Goal: Find specific page/section: Find specific page/section

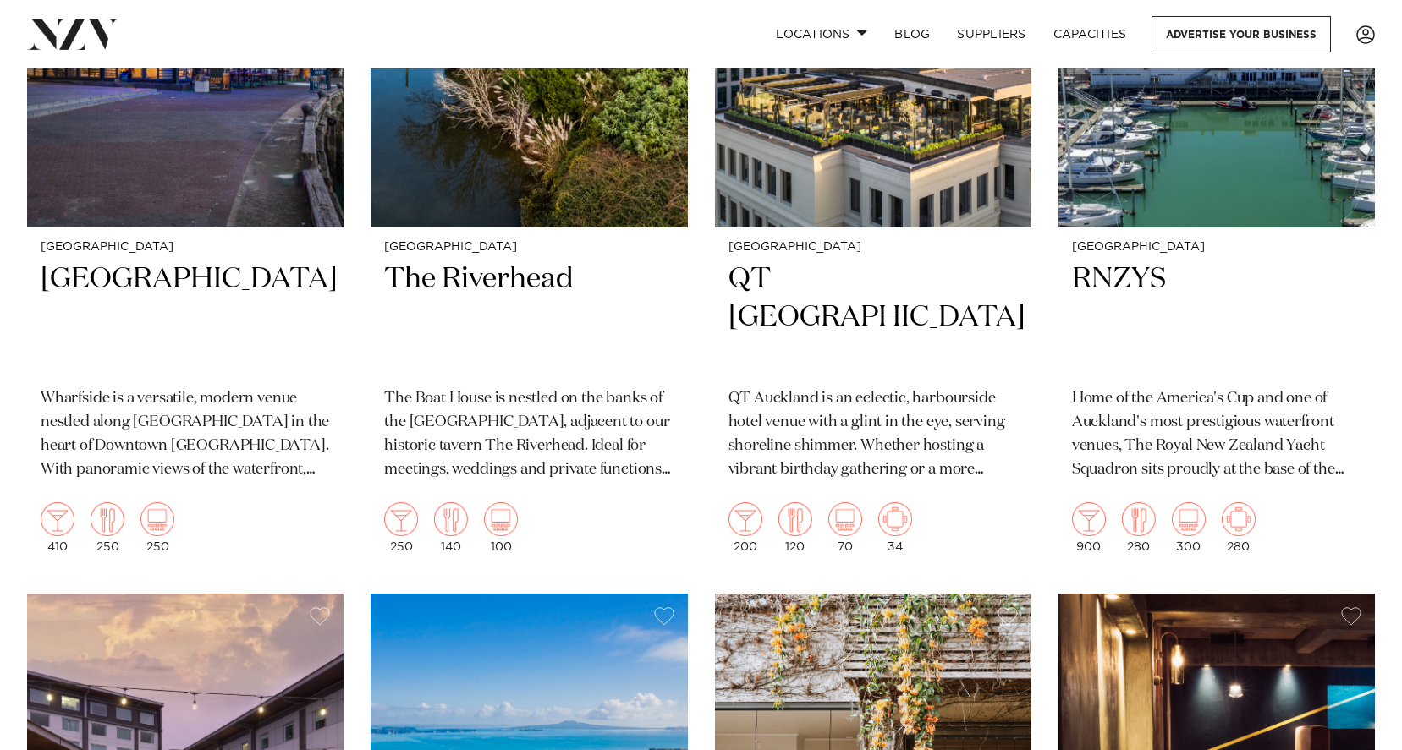
scroll to position [6492, 0]
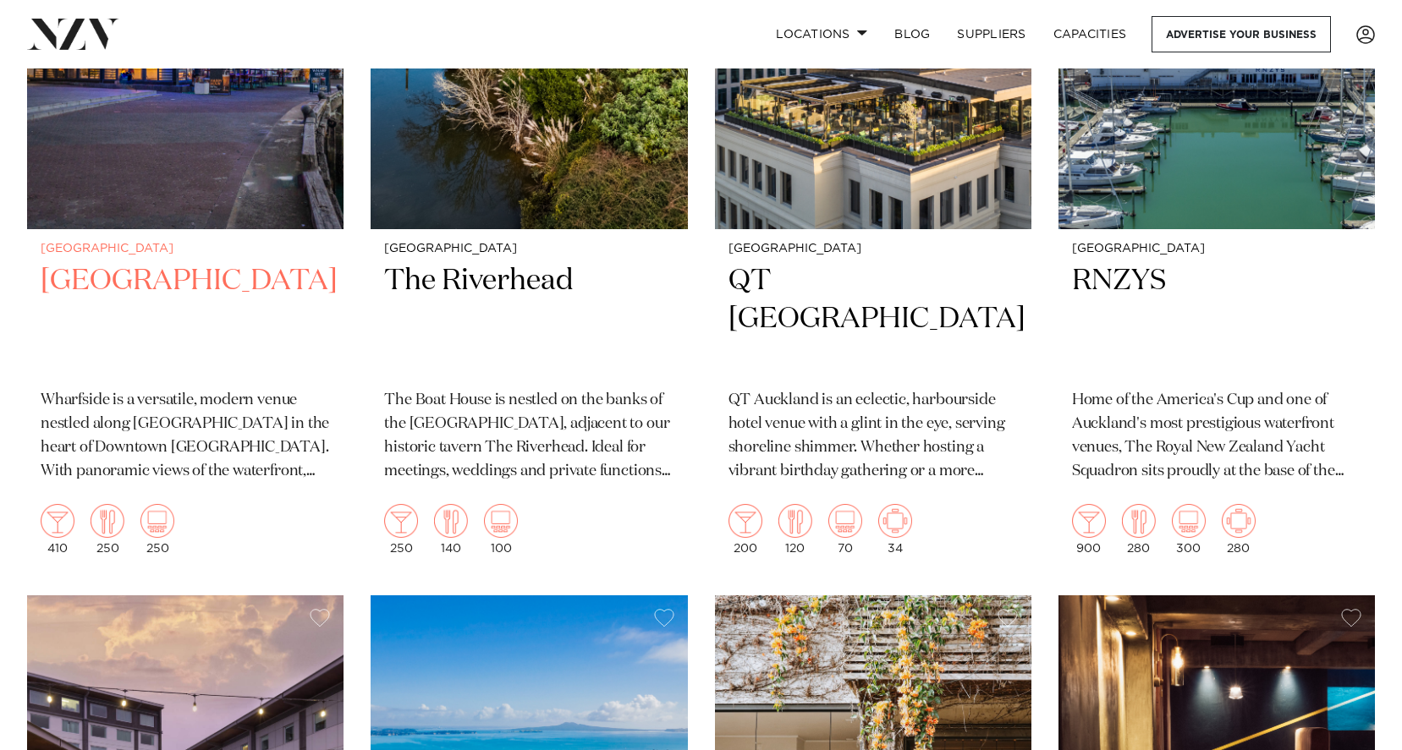
click at [168, 262] on h2 "[GEOGRAPHIC_DATA]" at bounding box center [185, 319] width 289 height 114
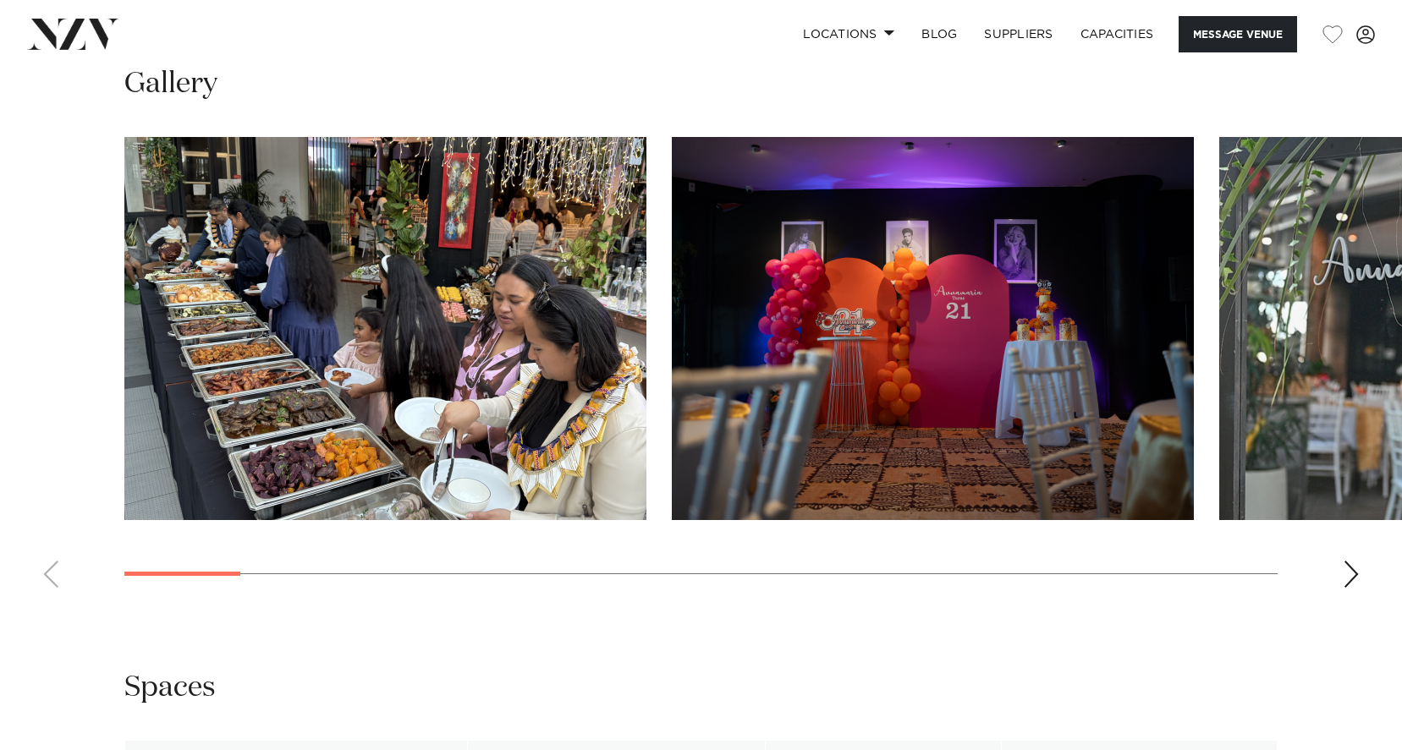
scroll to position [1585, 0]
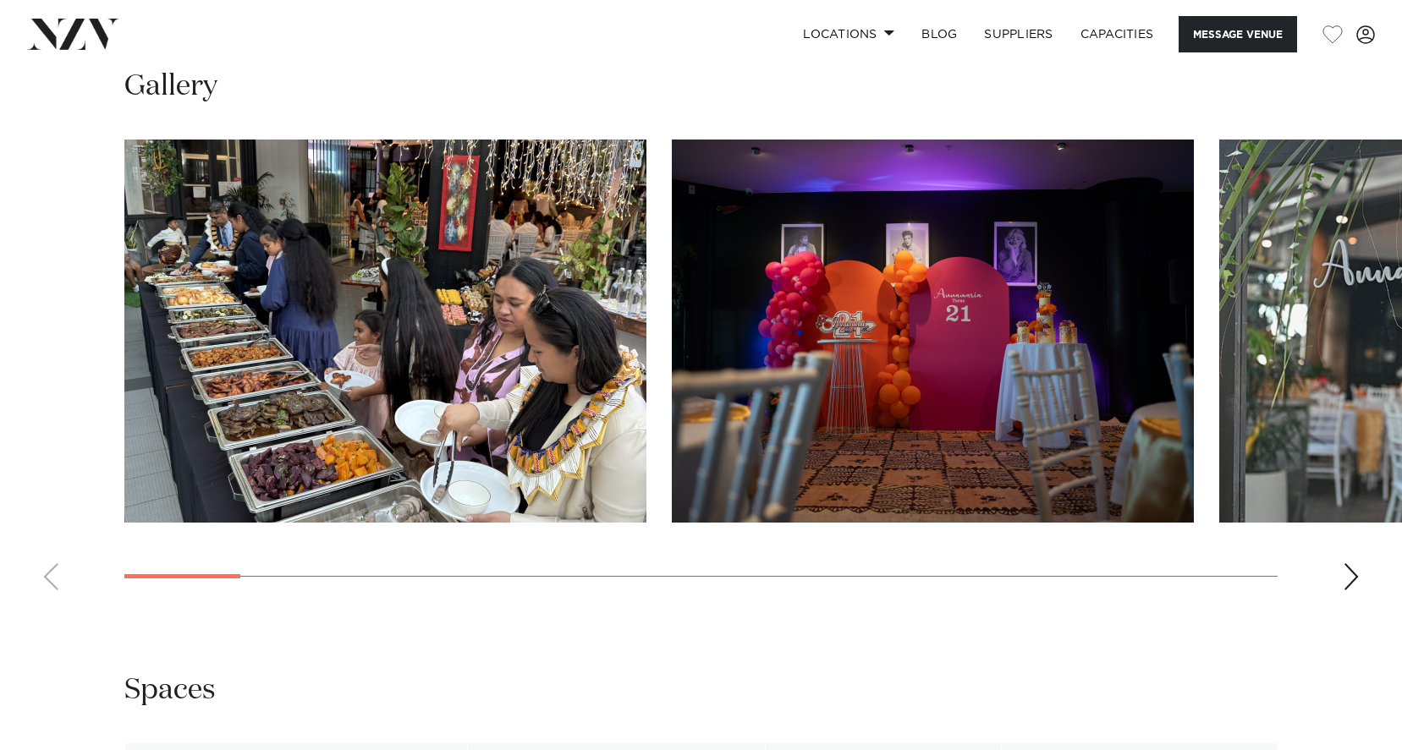
click at [1356, 582] on div "Next slide" at bounding box center [1351, 576] width 17 height 27
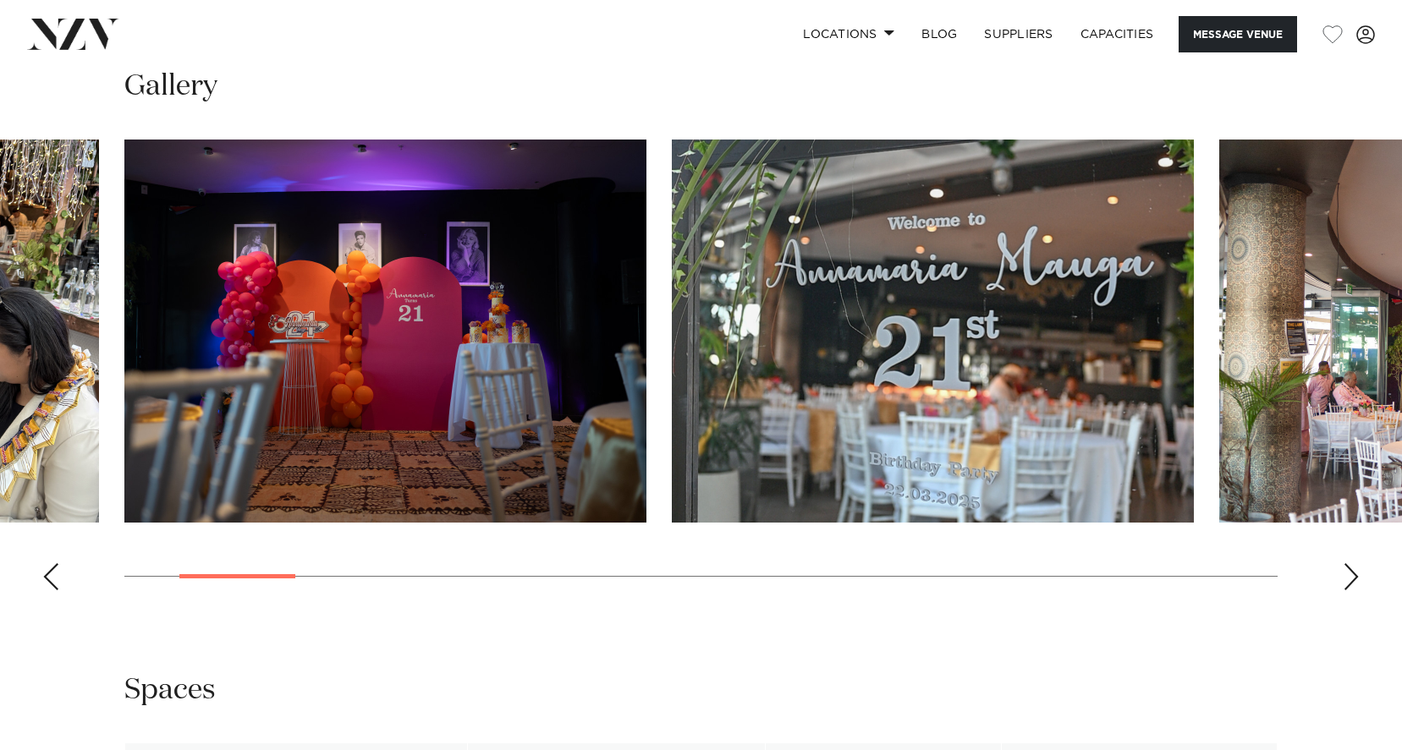
click at [1354, 583] on div "Next slide" at bounding box center [1351, 576] width 17 height 27
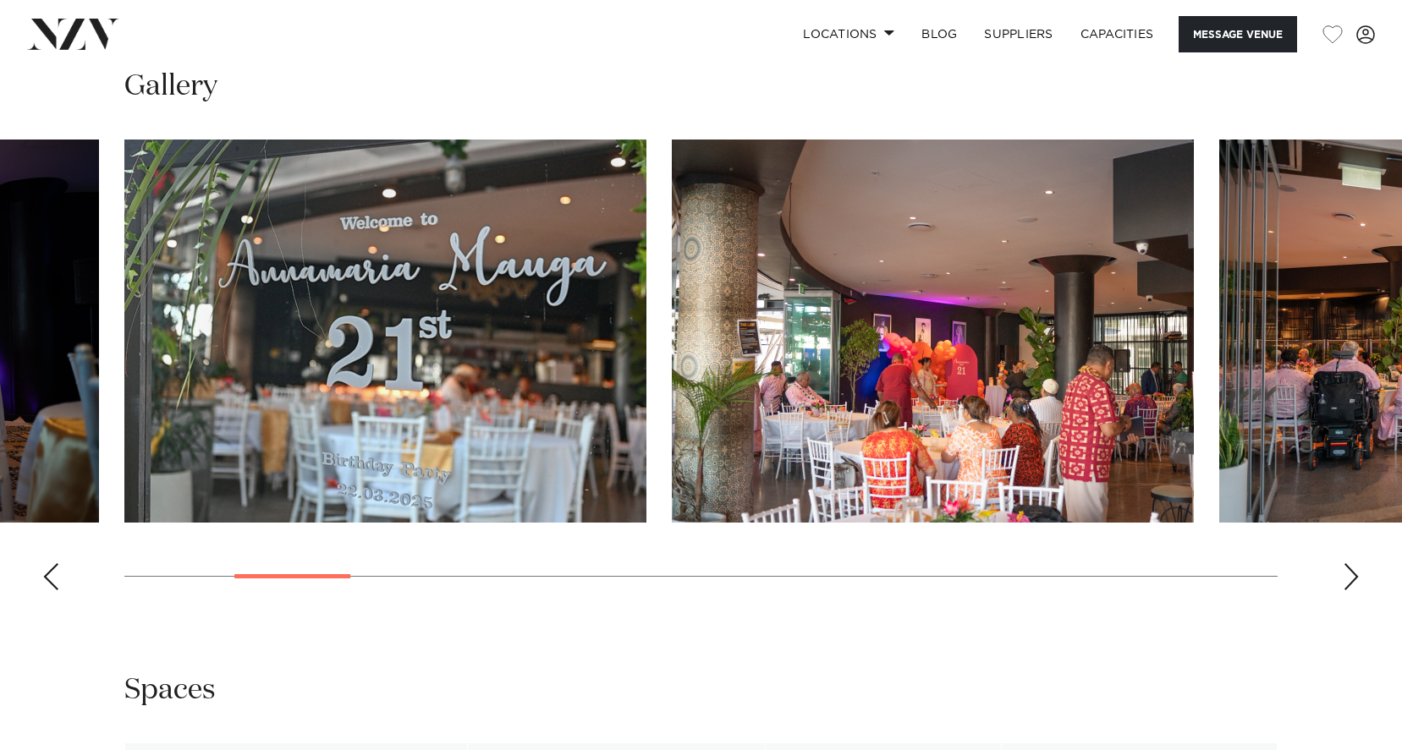
click at [1354, 583] on div "Next slide" at bounding box center [1351, 576] width 17 height 27
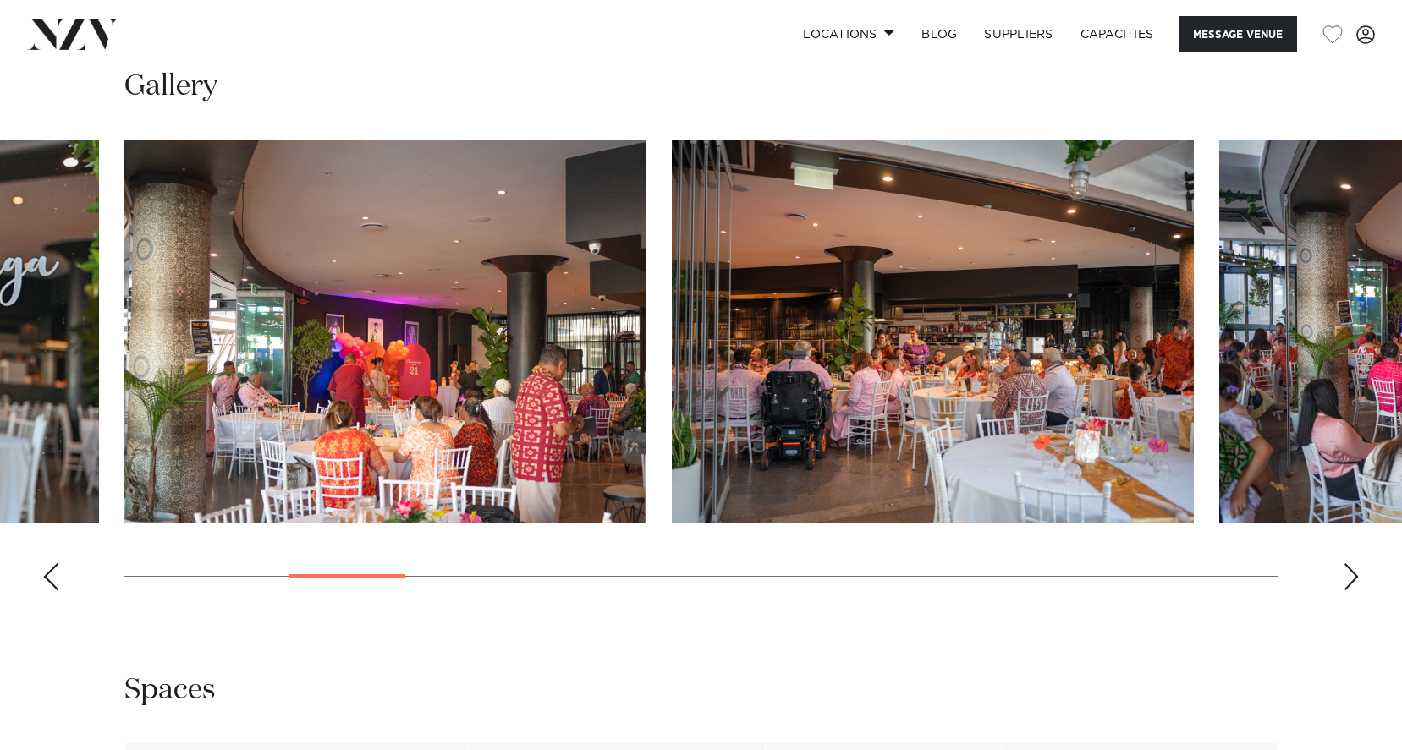
click at [1354, 583] on div "Next slide" at bounding box center [1351, 576] width 17 height 27
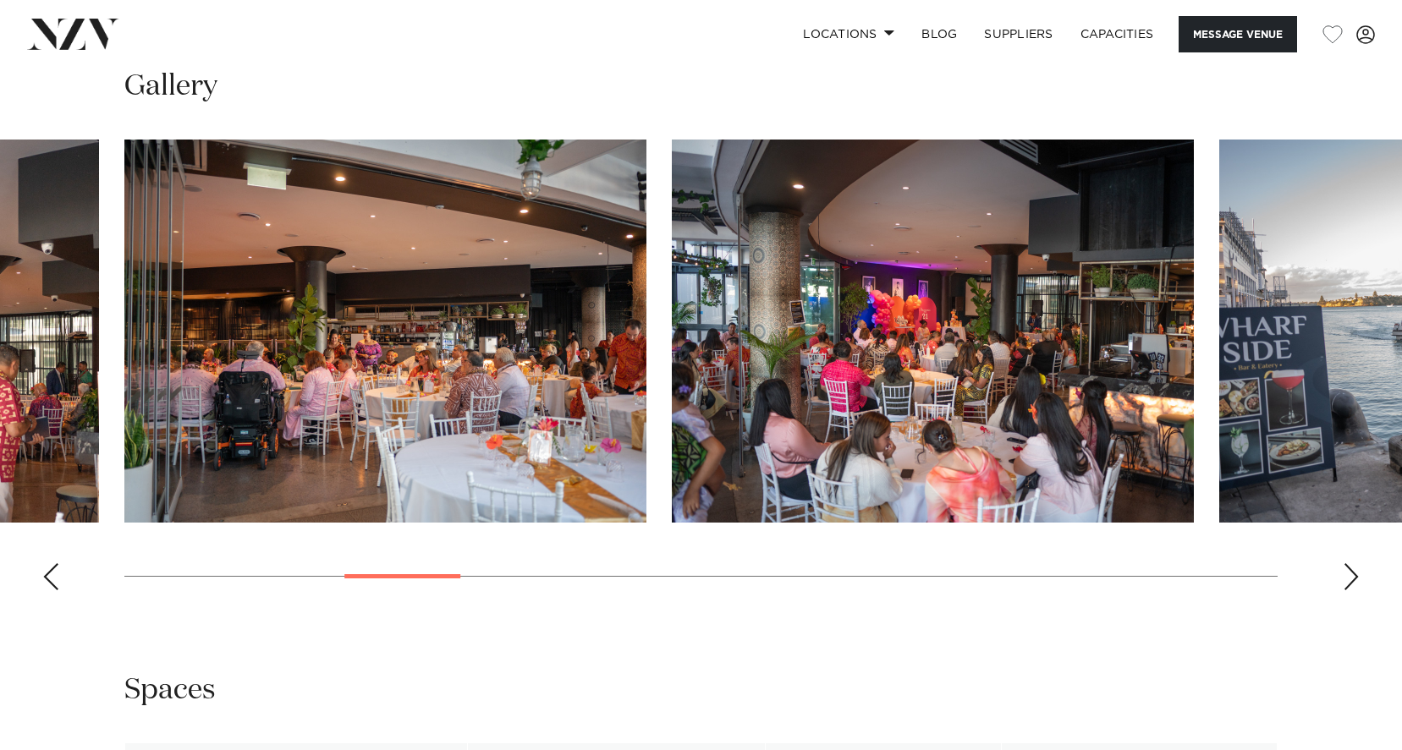
click at [1354, 583] on div "Next slide" at bounding box center [1351, 576] width 17 height 27
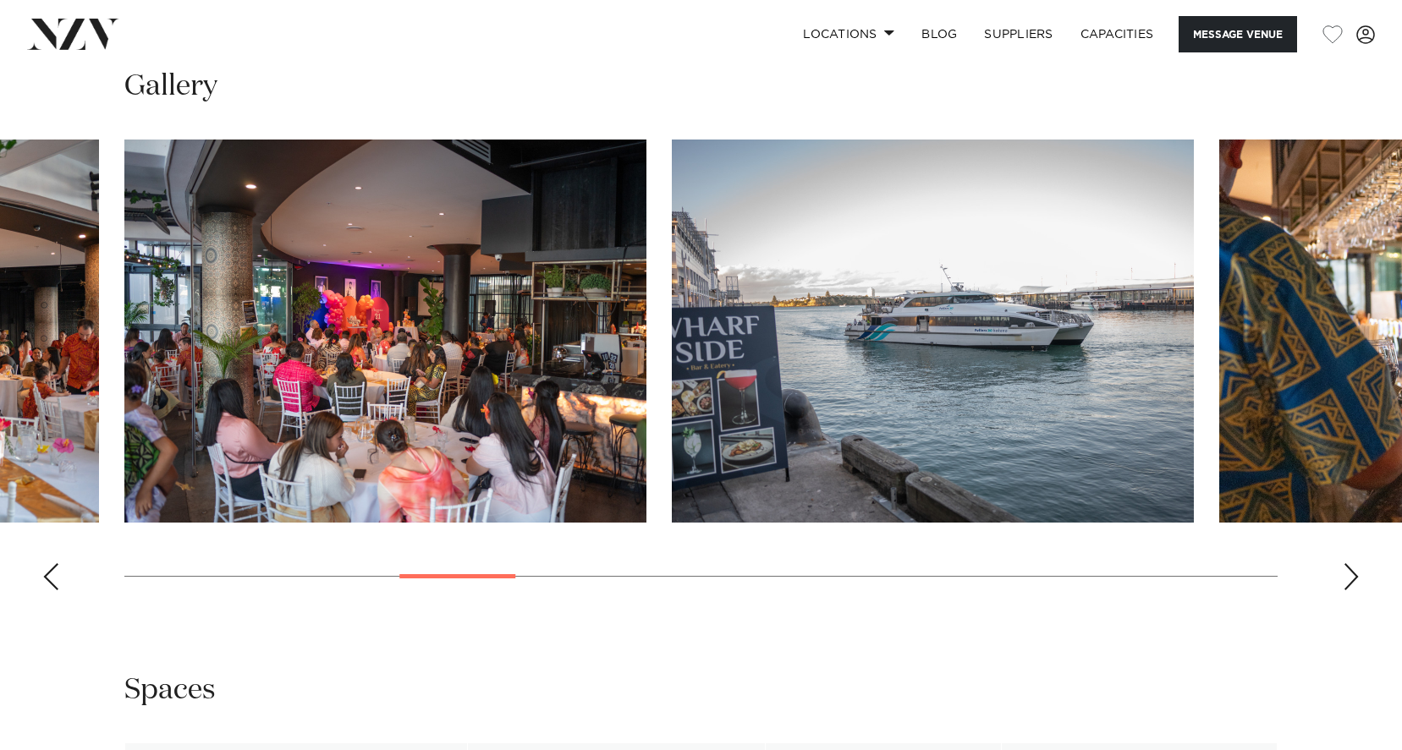
click at [1354, 582] on div "Next slide" at bounding box center [1351, 576] width 17 height 27
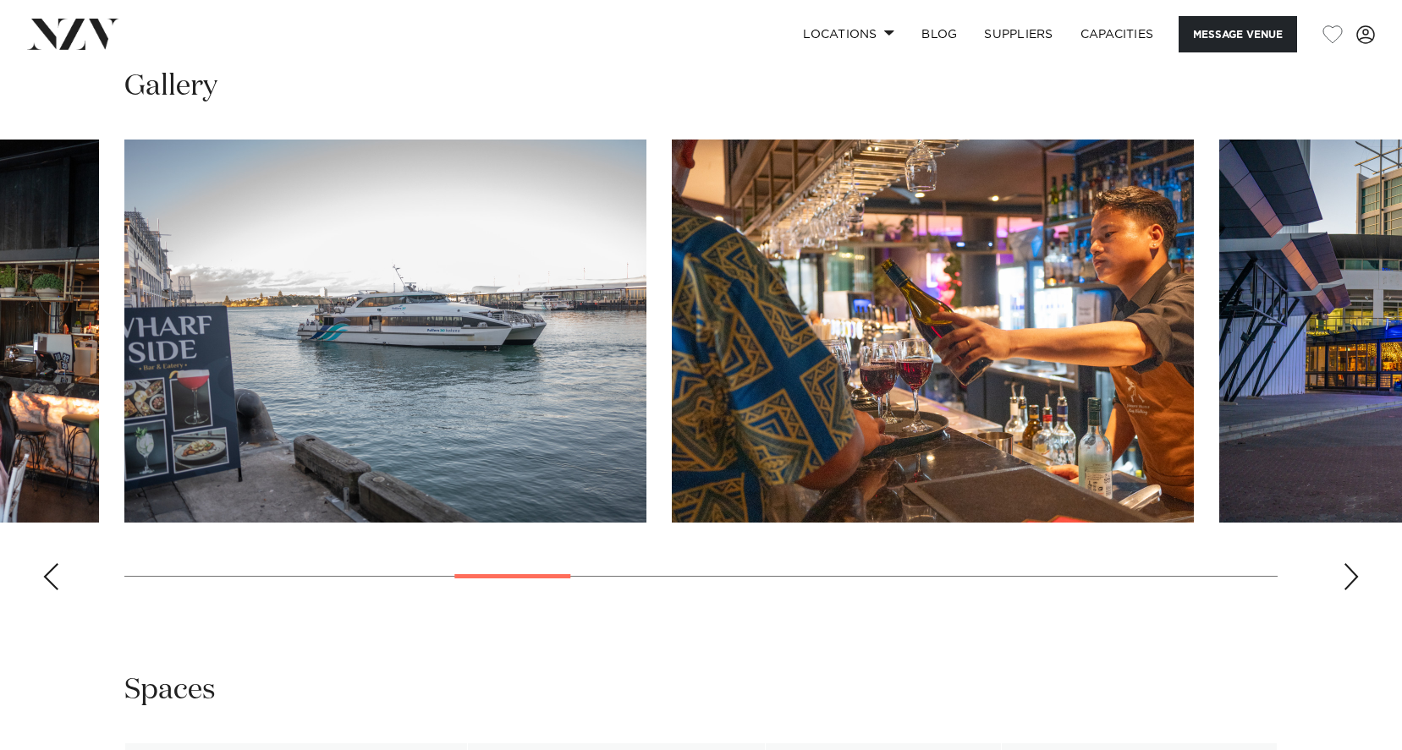
click at [1354, 582] on div "Next slide" at bounding box center [1351, 576] width 17 height 27
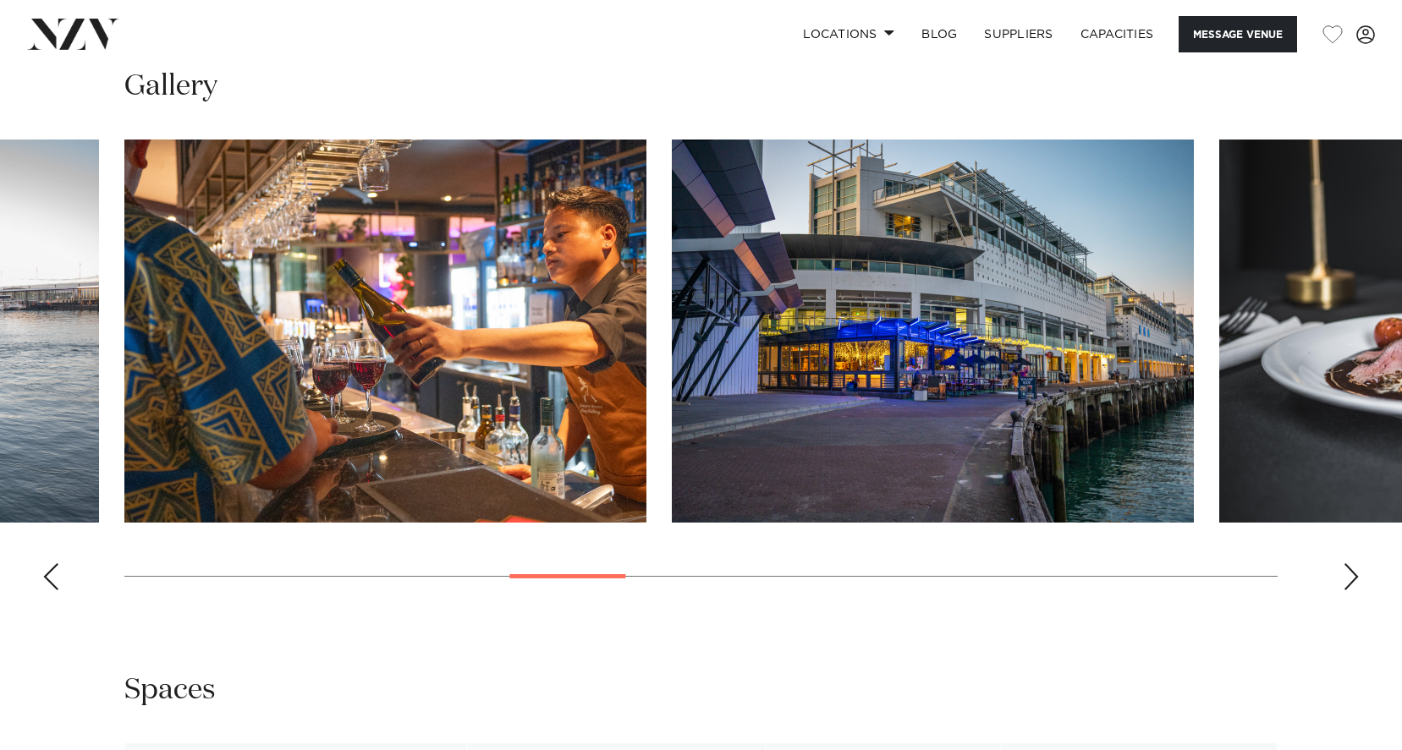
click at [1354, 582] on div "Next slide" at bounding box center [1351, 576] width 17 height 27
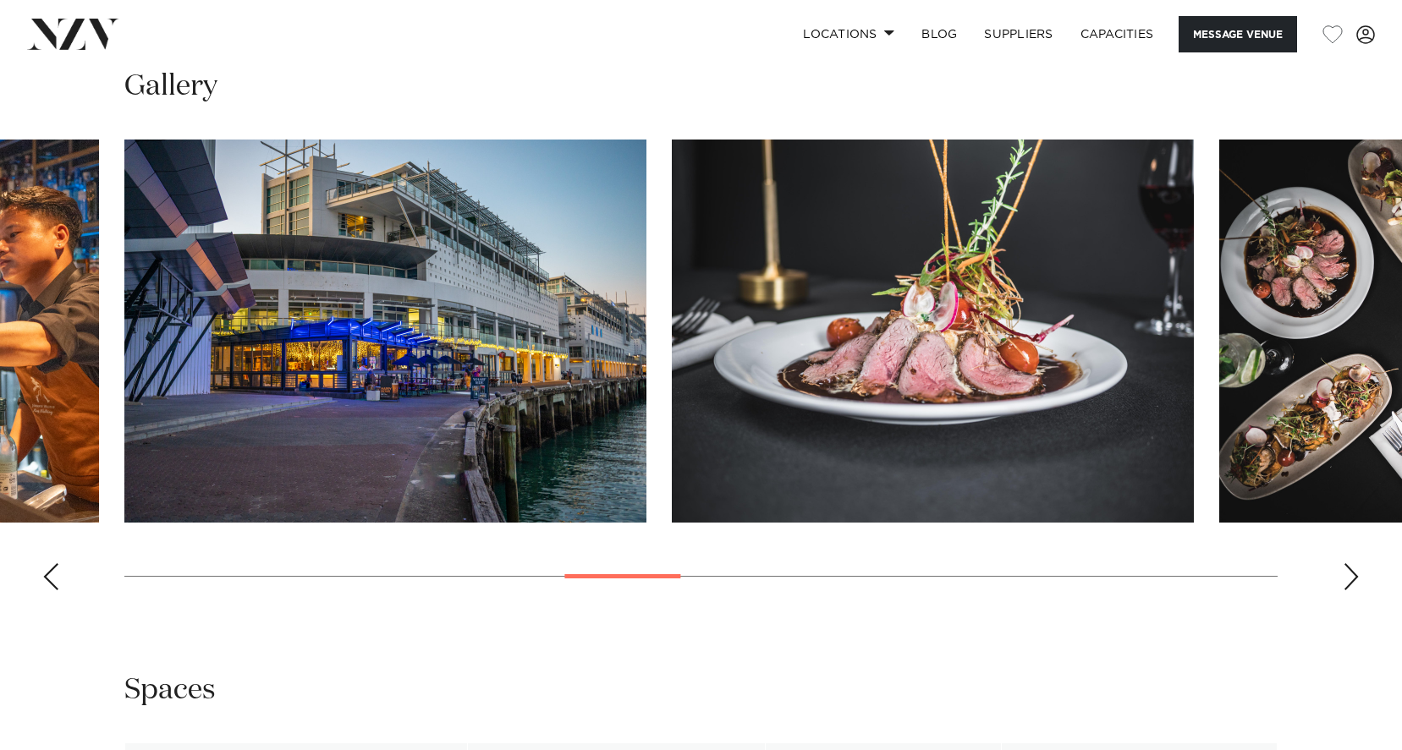
click at [1354, 582] on div "Next slide" at bounding box center [1351, 576] width 17 height 27
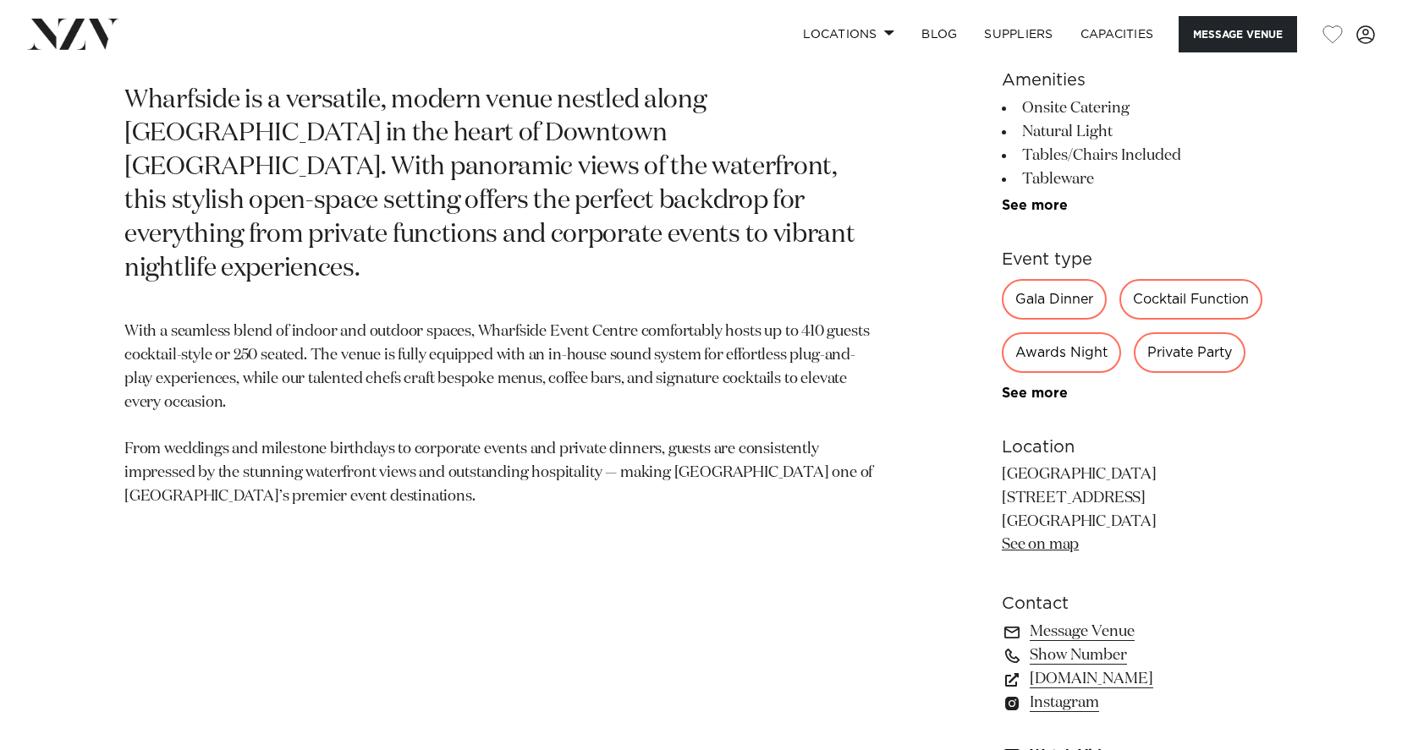
scroll to position [769, 0]
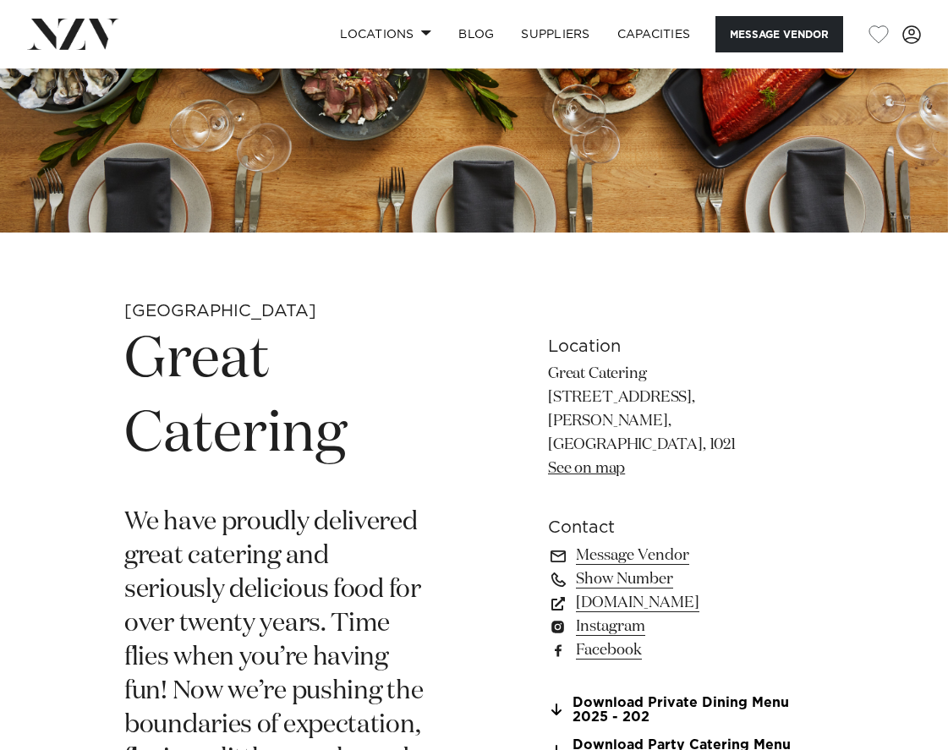
scroll to position [279, 0]
click at [650, 592] on link "www.greatcatering.co.nz" at bounding box center [686, 604] width 276 height 24
